Goal: Obtain resource: Download file/media

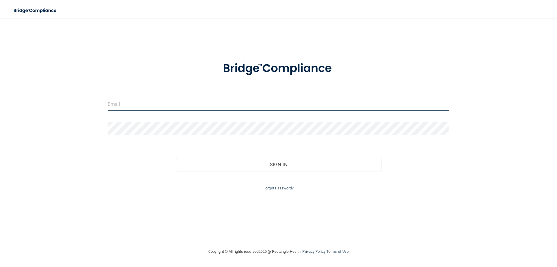
click at [121, 105] on input "email" at bounding box center [279, 104] width 342 height 13
type input "[PERSON_NAME][EMAIL_ADDRESS][DOMAIN_NAME]"
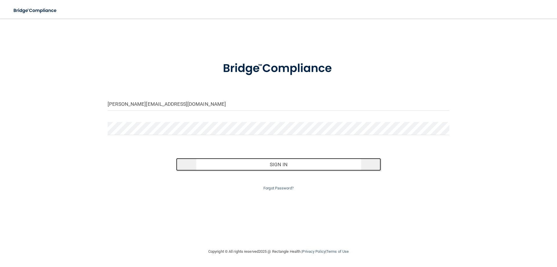
click at [253, 164] on button "Sign In" at bounding box center [278, 164] width 205 height 13
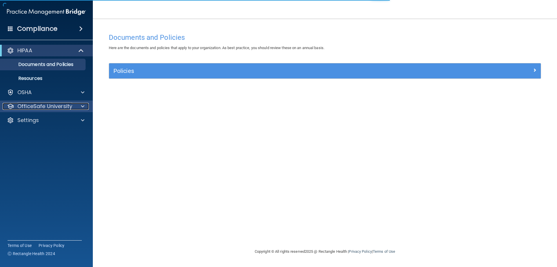
click at [61, 107] on p "OfficeSafe University" at bounding box center [44, 106] width 55 height 7
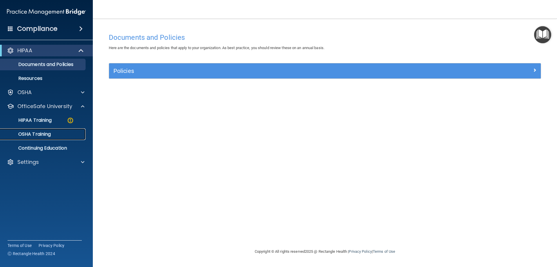
click at [51, 133] on p "OSHA Training" at bounding box center [27, 134] width 47 height 6
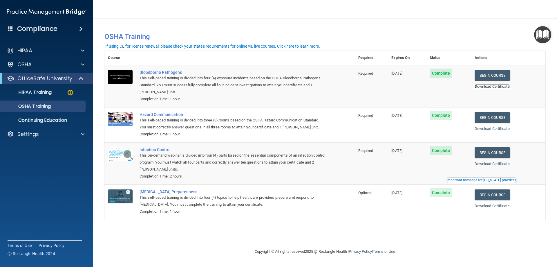
click at [503, 87] on link "Download Certificate" at bounding box center [492, 86] width 35 height 4
click at [487, 131] on link "Download Certificate" at bounding box center [492, 128] width 35 height 4
click at [488, 164] on link "Download Certificate" at bounding box center [492, 163] width 35 height 4
click at [487, 206] on link "Download Certificate" at bounding box center [492, 206] width 35 height 4
click at [45, 93] on p "HIPAA Training" at bounding box center [28, 92] width 48 height 6
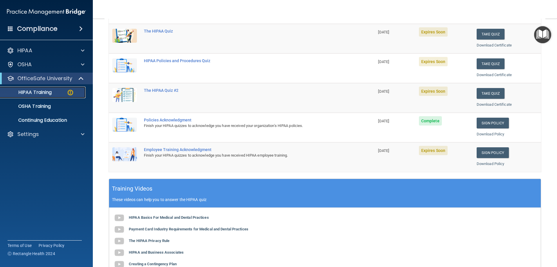
scroll to position [52, 0]
